Goal: Task Accomplishment & Management: Use online tool/utility

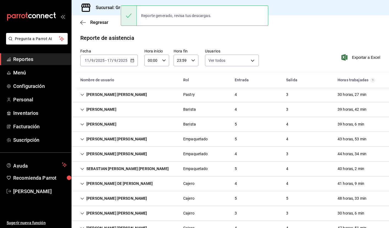
click at [132, 59] on \(Stroke\) "button" at bounding box center [132, 60] width 3 height 3
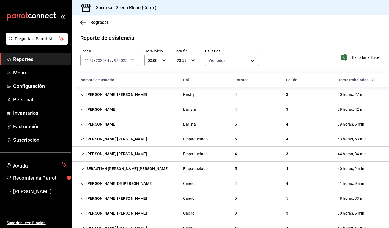
click at [132, 59] on icon "button" at bounding box center [132, 61] width 4 height 4
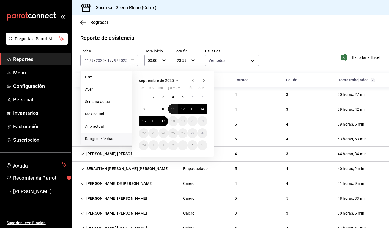
click at [172, 108] on abbr "11" at bounding box center [173, 109] width 4 height 4
click at [161, 121] on button "17" at bounding box center [163, 121] width 10 height 10
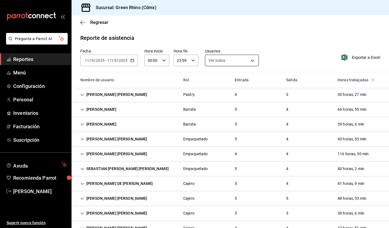
click at [236, 62] on body "Pregunta a Parrot AI Reportes Menú Configuración Personal Inventarios Facturaci…" at bounding box center [194, 114] width 389 height 228
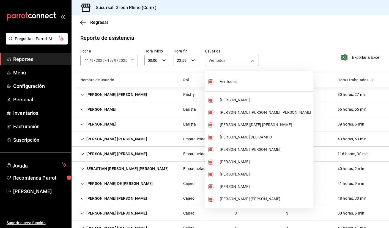
click at [227, 84] on span "Ver todos" at bounding box center [228, 82] width 17 height 6
checkbox input "false"
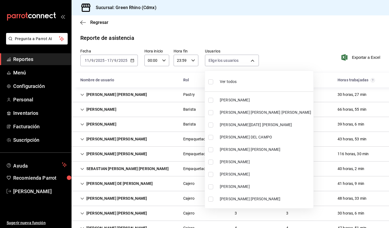
checkbox input "false"
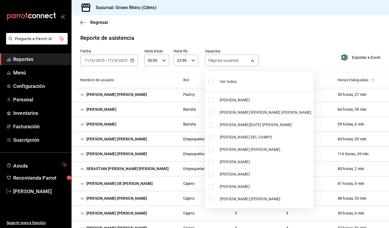
checkbox input "false"
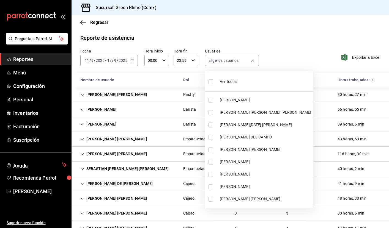
checkbox input "false"
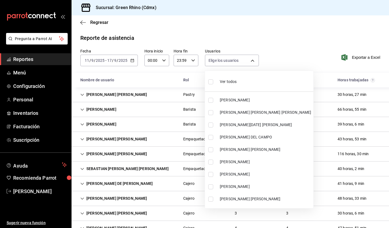
checkbox input "false"
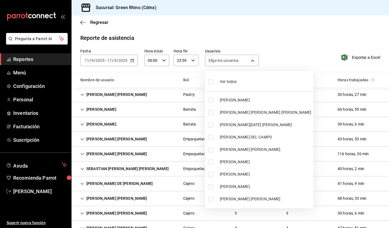
checkbox input "false"
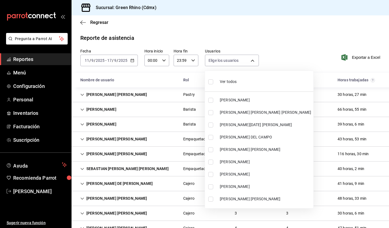
checkbox input "false"
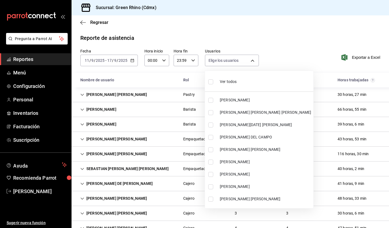
checkbox input "false"
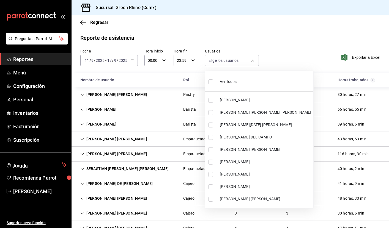
checkbox input "false"
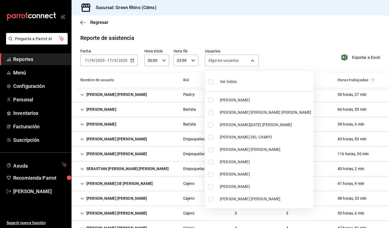
checkbox input "false"
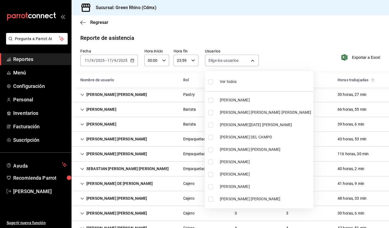
checkbox input "false"
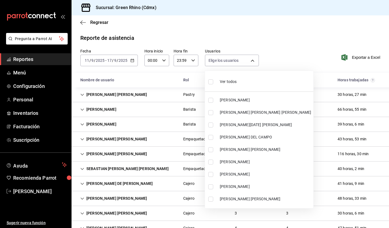
checkbox input "false"
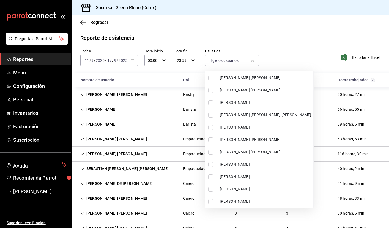
scroll to position [205, 0]
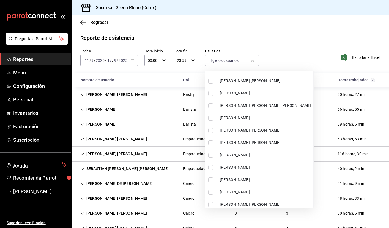
click at [211, 156] on input "checkbox" at bounding box center [210, 155] width 5 height 5
checkbox input "true"
type input "9d7b5e28-204a-4e69-b6e0-caafc3a671ee"
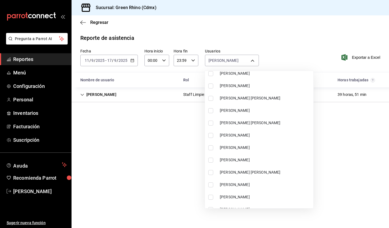
scroll to position [311, 0]
click at [210, 124] on input "checkbox" at bounding box center [210, 123] width 5 height 5
checkbox input "true"
type input "9d7b5e28-204a-4e69-b6e0-caafc3a671ee,9cfd1fd8-5187-4c0d-a53b-4d190d800c29"
click at [211, 137] on input "checkbox" at bounding box center [210, 135] width 5 height 5
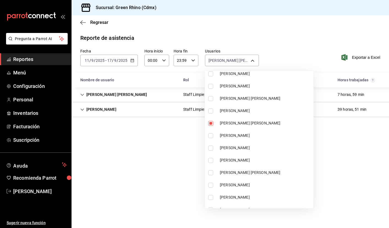
checkbox input "true"
click at [254, 148] on span "[PERSON_NAME]" at bounding box center [265, 148] width 91 height 6
type input "9d7b5e28-204a-4e69-b6e0-caafc3a671ee,9cfd1fd8-5187-4c0d-a53b-4d190d800c29,ac321…"
checkbox input "true"
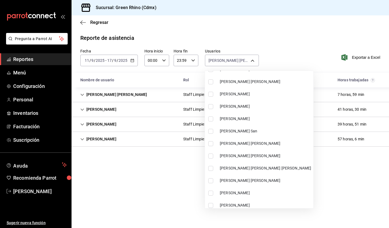
scroll to position [403, 0]
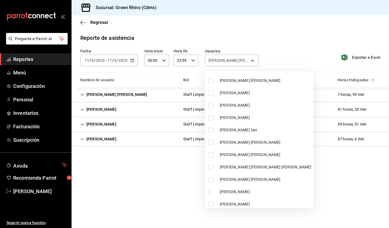
click at [234, 154] on span "[PERSON_NAME] [PERSON_NAME]" at bounding box center [265, 155] width 91 height 6
type input "9d7b5e28-204a-4e69-b6e0-caafc3a671ee,9cfd1fd8-5187-4c0d-a53b-4d190d800c29,ac321…"
checkbox input "true"
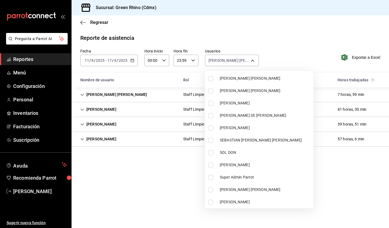
scroll to position [554, 0]
click at [164, 188] on div at bounding box center [194, 114] width 389 height 228
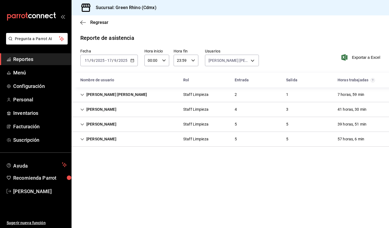
click at [82, 108] on icon "Cell" at bounding box center [82, 110] width 4 height 4
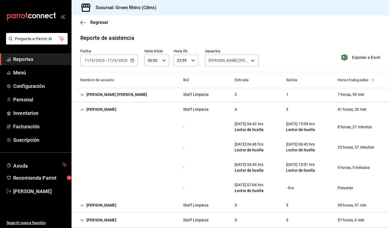
click at [83, 109] on icon "Cell" at bounding box center [82, 110] width 3 height 2
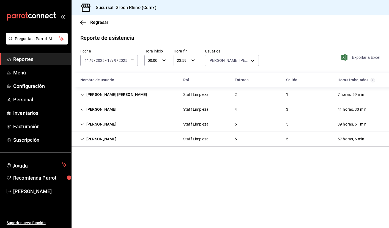
click at [362, 58] on span "Exportar a Excel" at bounding box center [361, 57] width 38 height 7
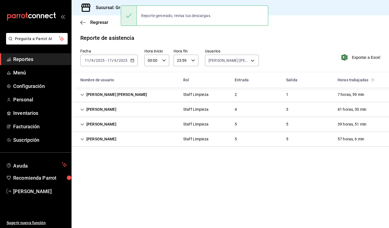
click at [130, 61] on icon "button" at bounding box center [132, 61] width 4 height 4
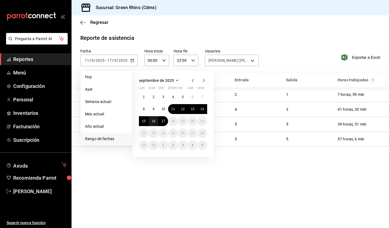
click at [154, 121] on abbr "16" at bounding box center [153, 121] width 4 height 4
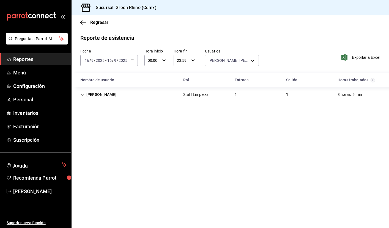
click at [82, 94] on icon "Cell" at bounding box center [82, 95] width 4 height 4
click at [130, 56] on div "[DATE] [DATE] - [DATE] [DATE]" at bounding box center [108, 61] width 57 height 12
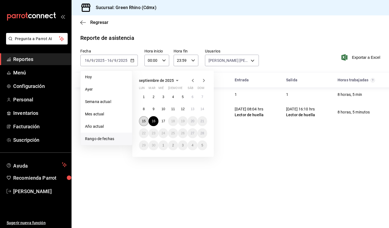
click at [143, 119] on abbr "15" at bounding box center [144, 121] width 4 height 4
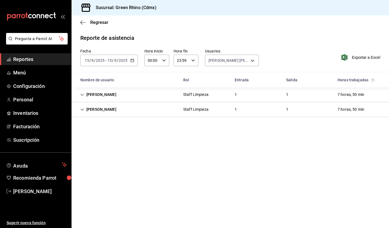
click at [131, 59] on icon "button" at bounding box center [132, 61] width 4 height 4
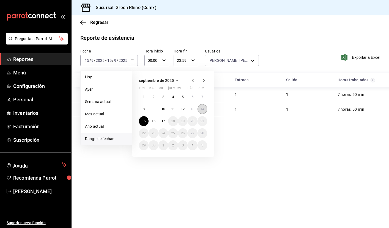
click at [201, 111] on abbr "14" at bounding box center [202, 109] width 4 height 4
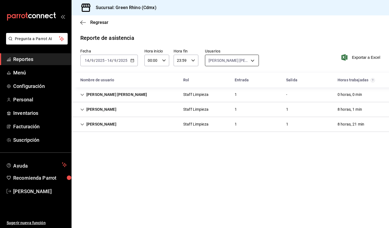
click at [237, 59] on body "Pregunta a Parrot AI Reportes Menú Configuración Personal Inventarios Facturaci…" at bounding box center [194, 114] width 389 height 228
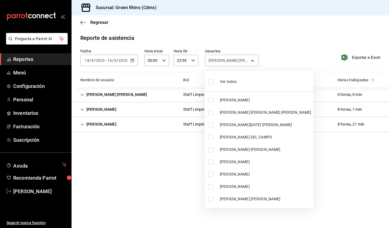
click at [252, 81] on li "Ver todos" at bounding box center [259, 81] width 108 height 16
type input "2decd43a-4e59-41c2-b92d-fd58afb626d8,939c5718-a723-4d67-8a39-7614b6b3bf89,05998…"
checkbox input "true"
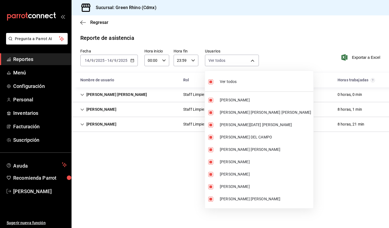
checkbox input "true"
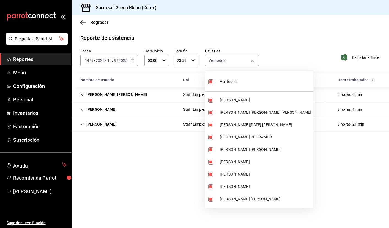
checkbox input "true"
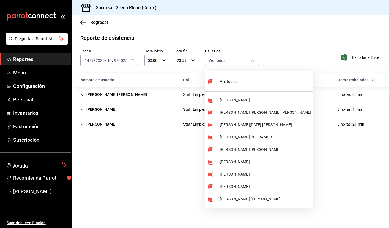
checkbox input "true"
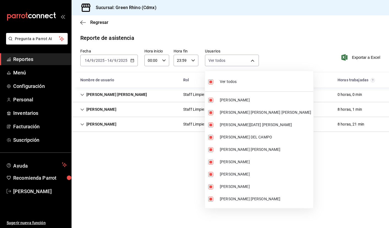
checkbox input "true"
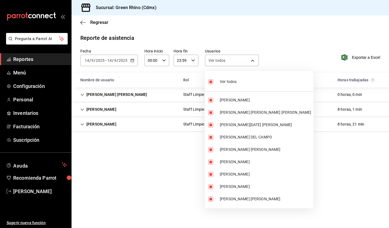
checkbox input "true"
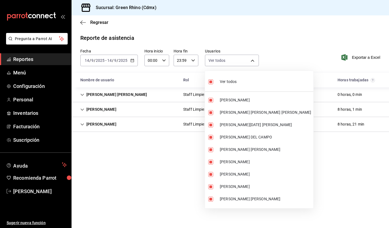
checkbox input "true"
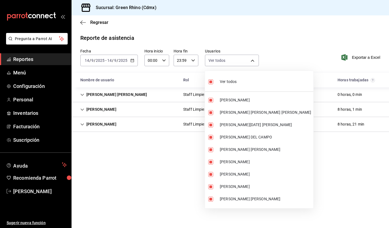
checkbox input "true"
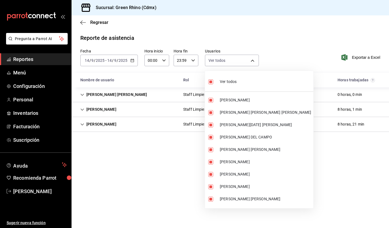
checkbox input "true"
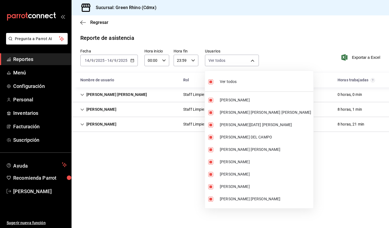
checkbox input "true"
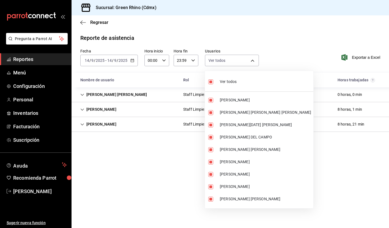
checkbox input "true"
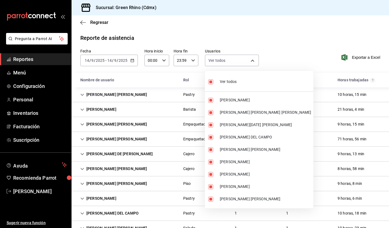
click at [299, 32] on div at bounding box center [194, 114] width 389 height 228
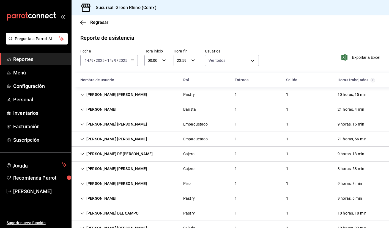
click at [133, 62] on icon "button" at bounding box center [132, 61] width 4 height 4
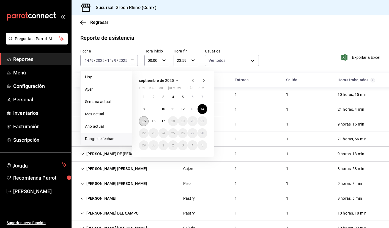
click at [143, 122] on abbr "15" at bounding box center [144, 121] width 4 height 4
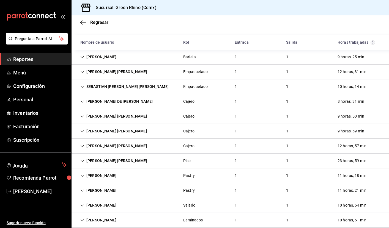
scroll to position [25, 0]
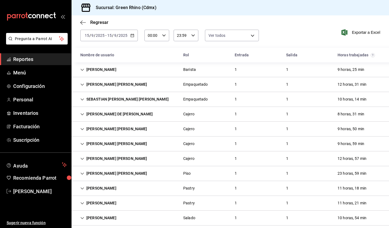
click at [132, 35] on icon "button" at bounding box center [132, 36] width 4 height 4
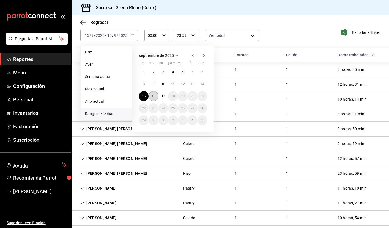
click at [154, 98] on abbr "16" at bounding box center [153, 96] width 4 height 4
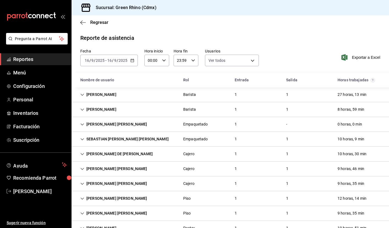
click at [82, 93] on icon "Cell" at bounding box center [82, 95] width 4 height 4
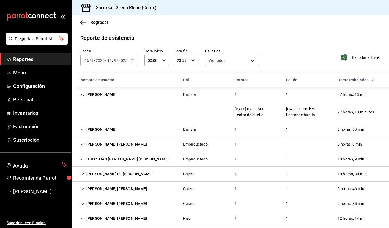
click at [81, 95] on icon "Cell" at bounding box center [82, 95] width 3 height 2
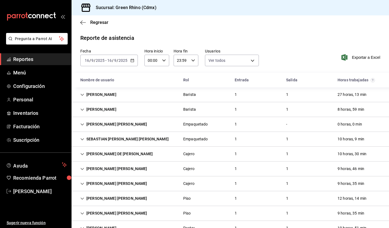
click at [83, 123] on icon "Cell" at bounding box center [82, 125] width 4 height 4
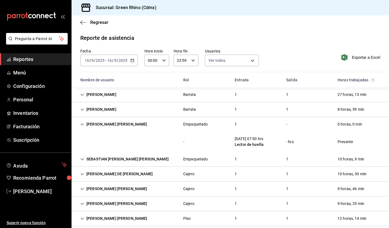
click at [81, 123] on icon "Cell" at bounding box center [82, 125] width 4 height 4
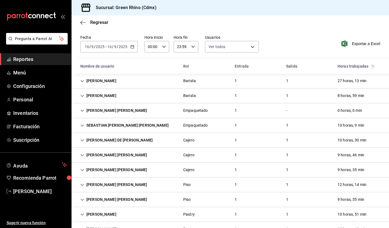
scroll to position [14, 0]
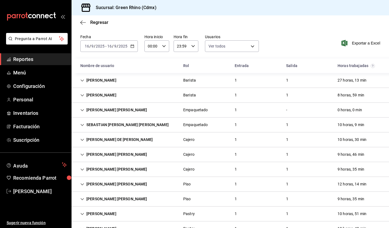
click at [83, 123] on icon "Cell" at bounding box center [82, 125] width 4 height 4
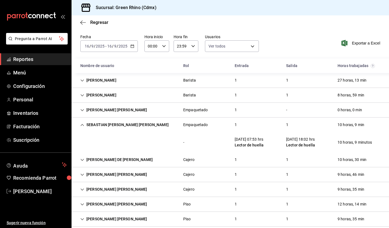
click at [82, 123] on icon "Cell" at bounding box center [82, 125] width 4 height 4
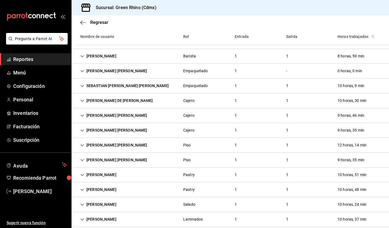
scroll to position [54, 0]
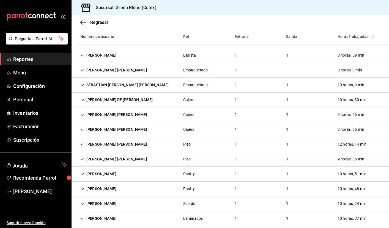
click at [83, 99] on icon "Cell" at bounding box center [82, 100] width 4 height 4
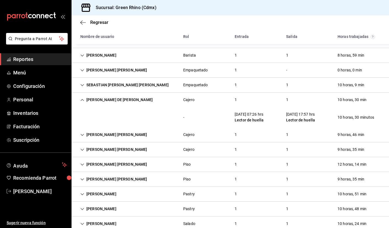
click at [83, 99] on icon "Cell" at bounding box center [82, 100] width 4 height 4
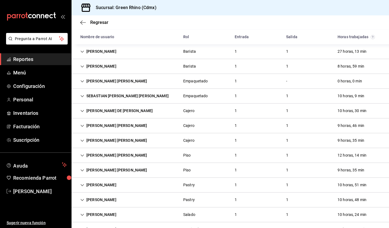
scroll to position [42, 0]
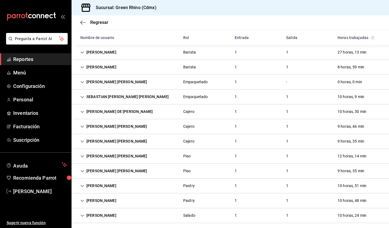
click at [81, 84] on icon "Cell" at bounding box center [82, 82] width 4 height 4
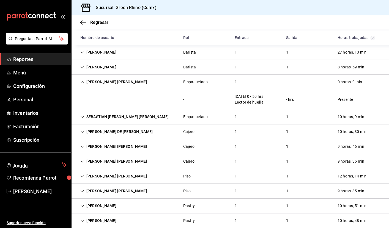
click at [81, 84] on icon "Cell" at bounding box center [82, 82] width 4 height 4
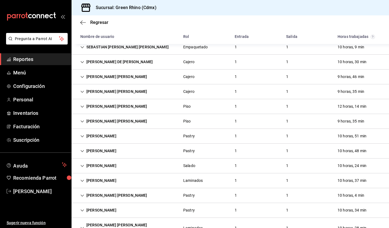
scroll to position [93, 0]
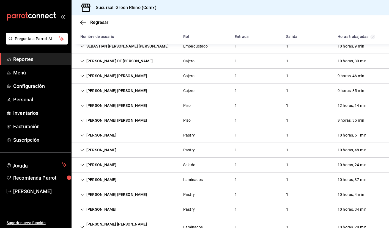
click at [83, 105] on icon "Cell" at bounding box center [82, 106] width 4 height 4
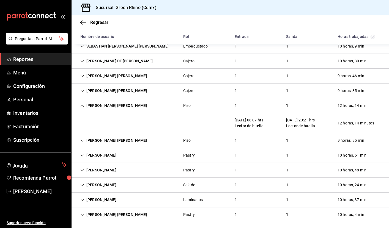
click at [83, 106] on icon "Cell" at bounding box center [82, 106] width 4 height 4
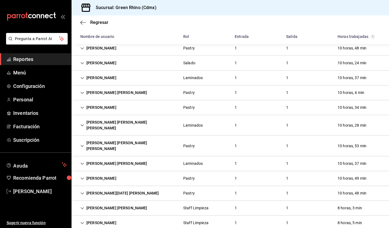
scroll to position [195, 0]
